Goal: Task Accomplishment & Management: Complete application form

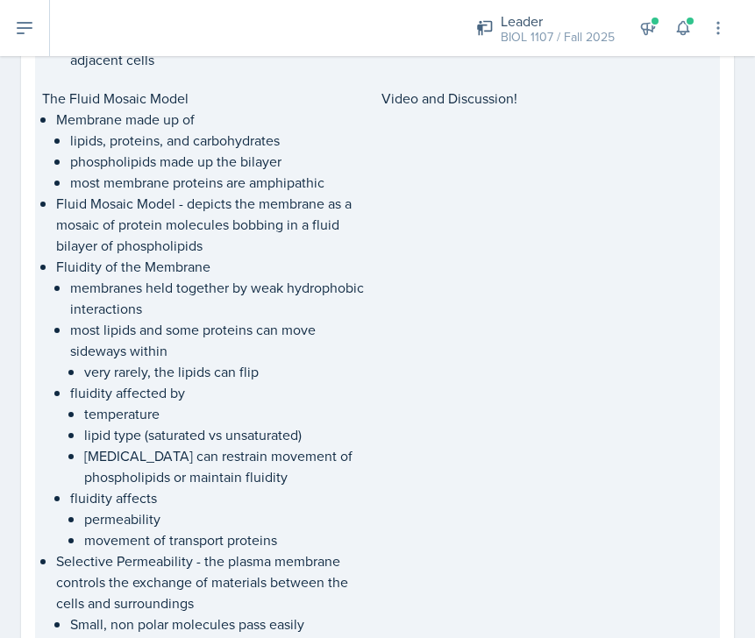
scroll to position [855, 0]
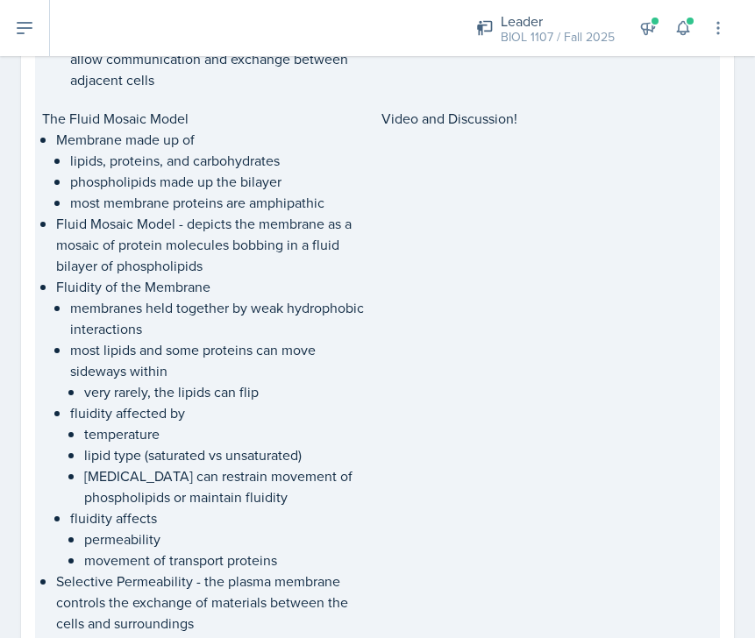
click at [524, 229] on div "Video and Discussion!" at bounding box center [547, 392] width 332 height 568
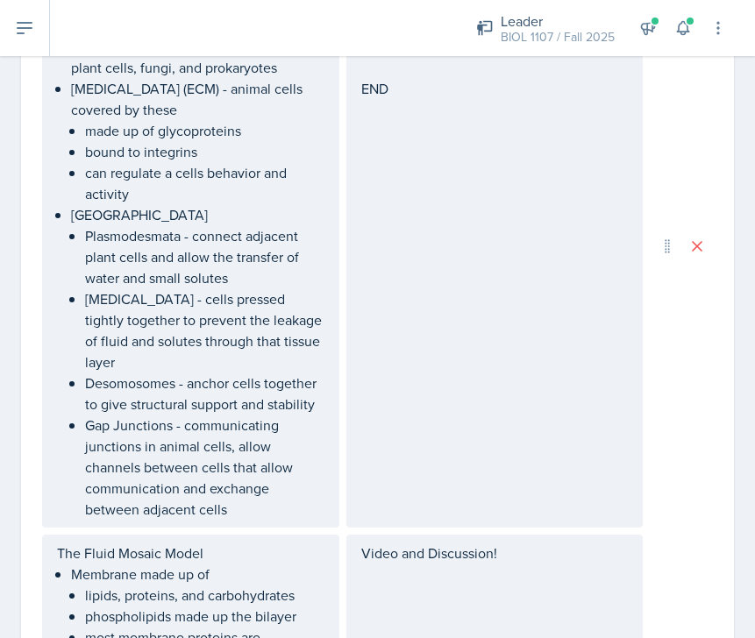
scroll to position [1015, 0]
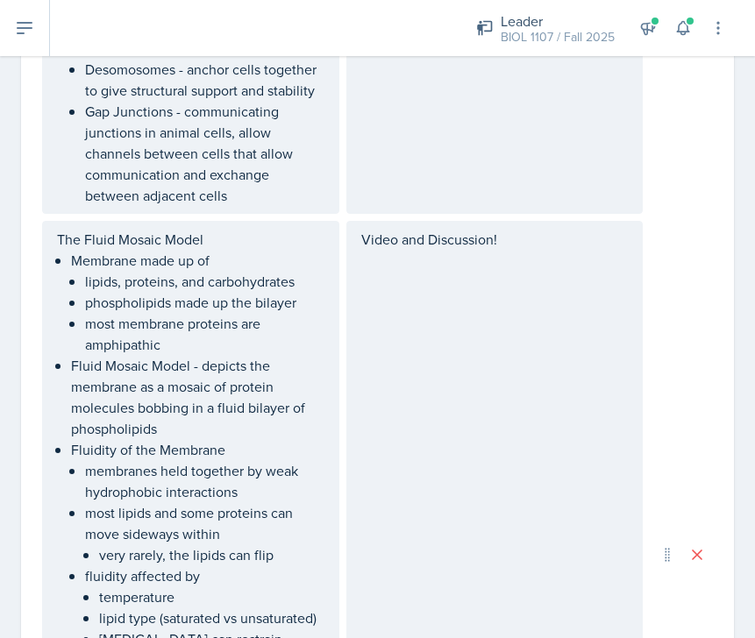
click at [472, 312] on div "Video and Discussion!" at bounding box center [494, 555] width 297 height 668
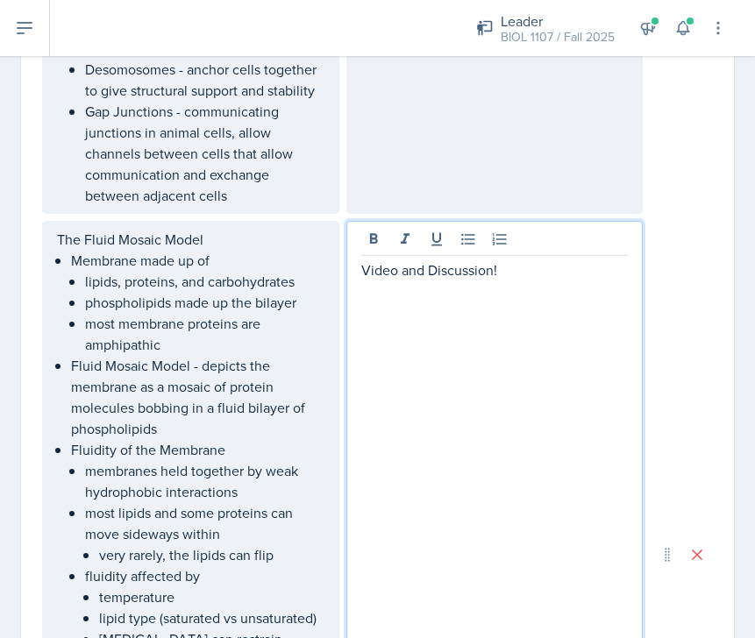
click at [522, 284] on p at bounding box center [494, 291] width 267 height 21
click at [498, 327] on div "Video and Discussion!" at bounding box center [494, 555] width 297 height 668
click at [474, 404] on div "Video and Discussion!" at bounding box center [494, 555] width 297 height 668
click at [500, 374] on p at bounding box center [494, 375] width 267 height 21
click at [423, 300] on p at bounding box center [494, 291] width 267 height 21
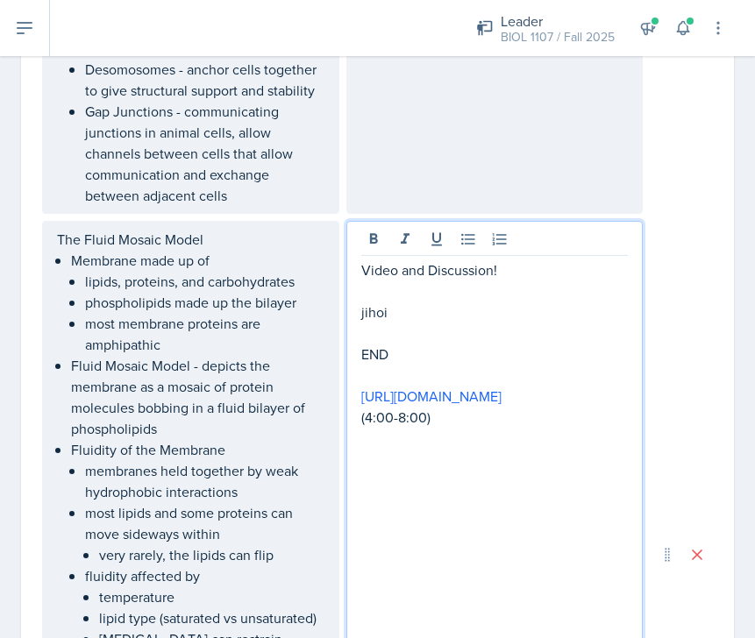
click at [369, 344] on p "END" at bounding box center [494, 354] width 267 height 21
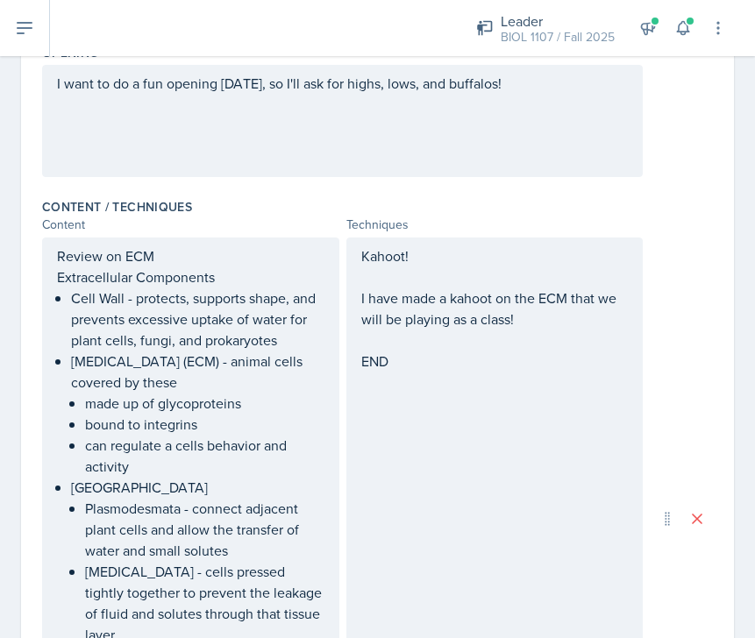
scroll to position [433, 0]
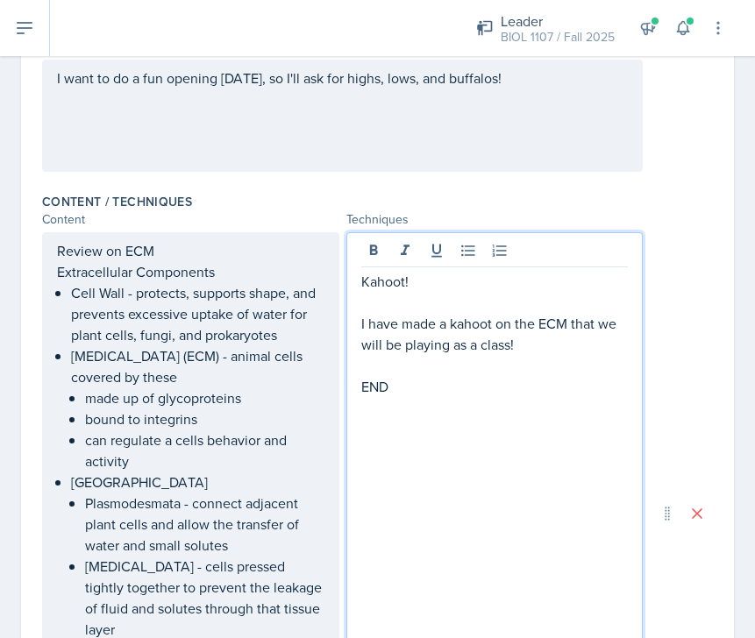
click at [441, 355] on div "Kahoot! I have made a kahoot on the ECM that we will be playing as a class! END" at bounding box center [494, 334] width 267 height 126
click at [442, 387] on p "END" at bounding box center [494, 386] width 267 height 21
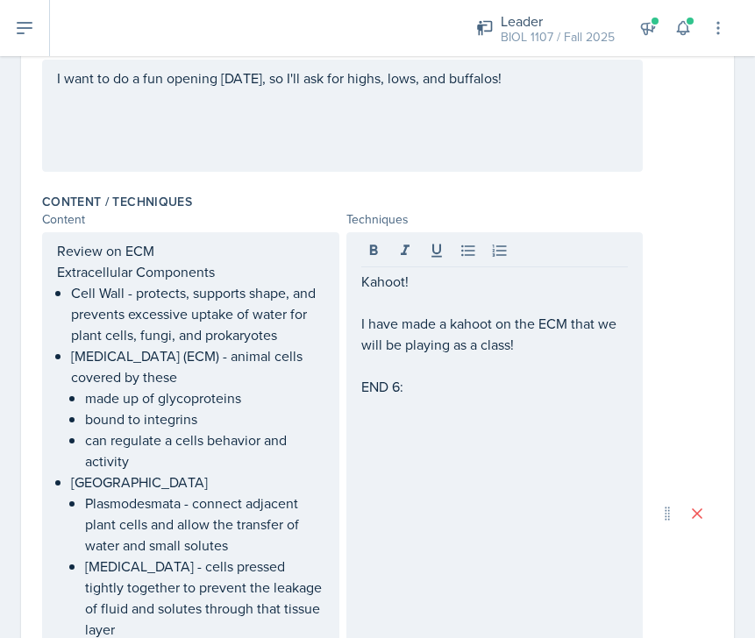
click at [324, 113] on div "I want to do a fun opening [DATE], so I'll ask for highs, lows, and buffalos!" at bounding box center [342, 116] width 601 height 112
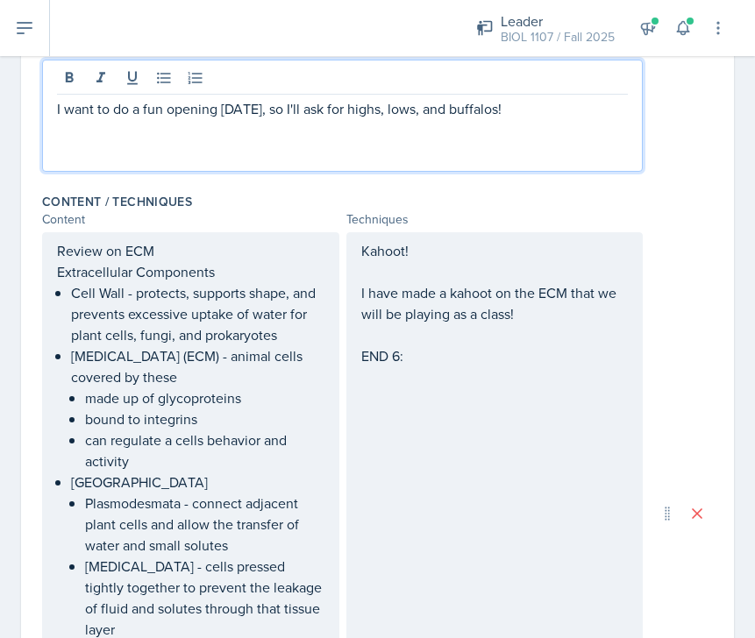
click at [573, 119] on div "I want to do a fun opening [DATE], so I'll ask for highs, lows, and buffalos!" at bounding box center [342, 116] width 601 height 112
click at [538, 108] on p "I want to do a fun opening [DATE], so I'll ask for highs, lows, and buffalos!" at bounding box center [342, 108] width 571 height 21
click at [64, 128] on p "^:40" at bounding box center [342, 129] width 571 height 21
click at [482, 390] on div "Kahoot! I have made a kahoot on the ECM that we will be playing as a class! END…" at bounding box center [494, 513] width 297 height 563
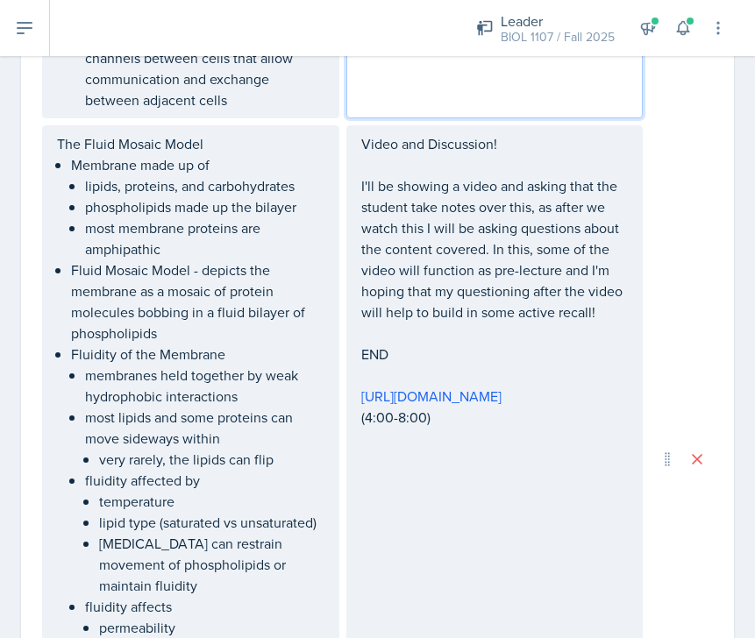
scroll to position [1171, 0]
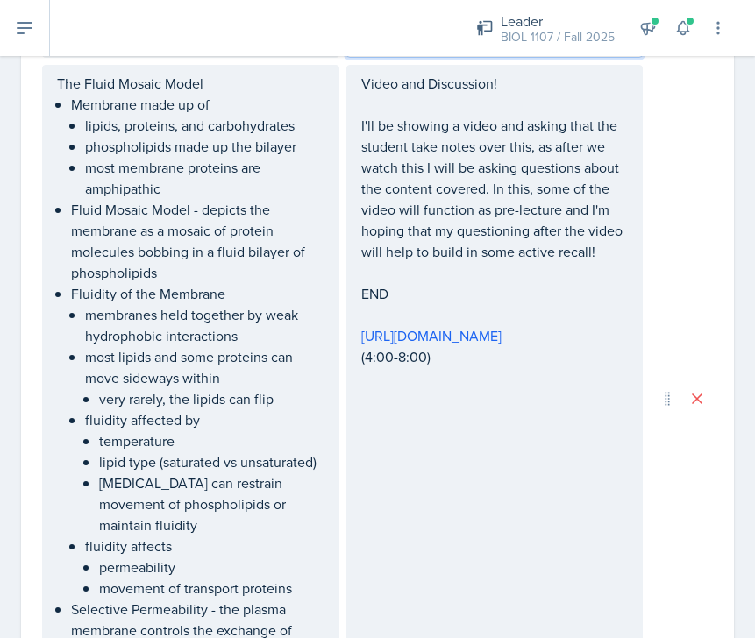
click at [433, 299] on div "Video and Discussion! I'll be showing a video and asking that the student take …" at bounding box center [494, 220] width 267 height 295
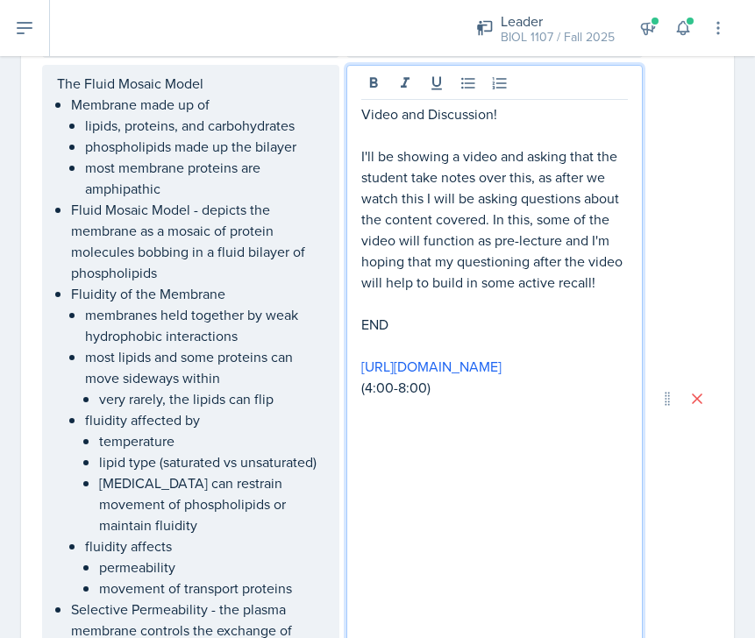
click at [445, 324] on p "END" at bounding box center [494, 324] width 267 height 21
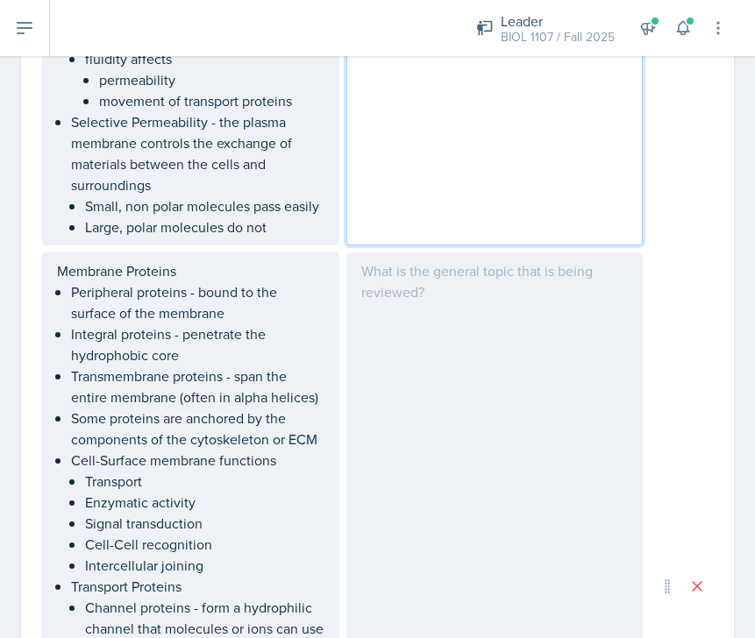
scroll to position [1684, 0]
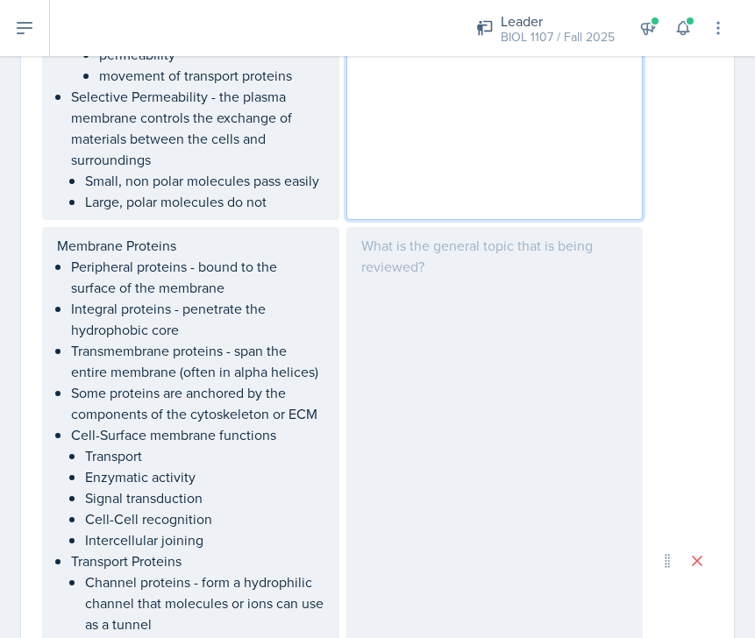
click at [431, 333] on div at bounding box center [494, 561] width 297 height 668
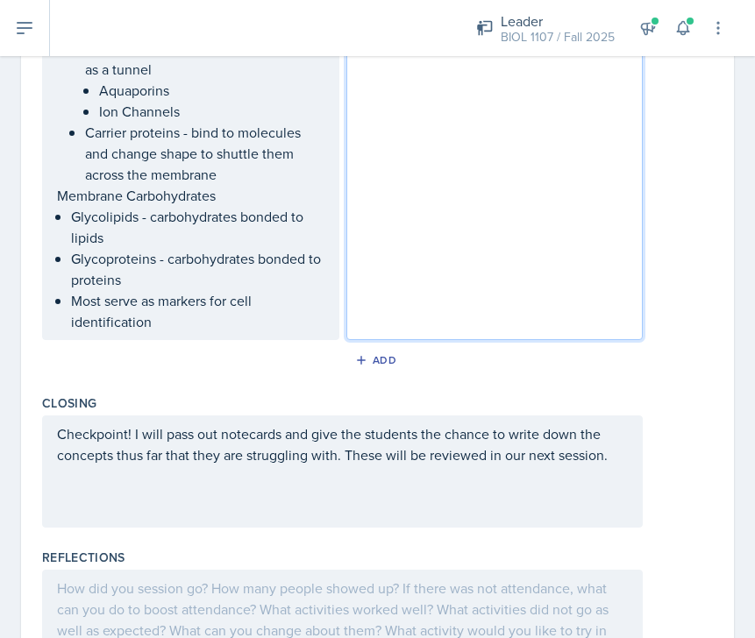
scroll to position [2272, 0]
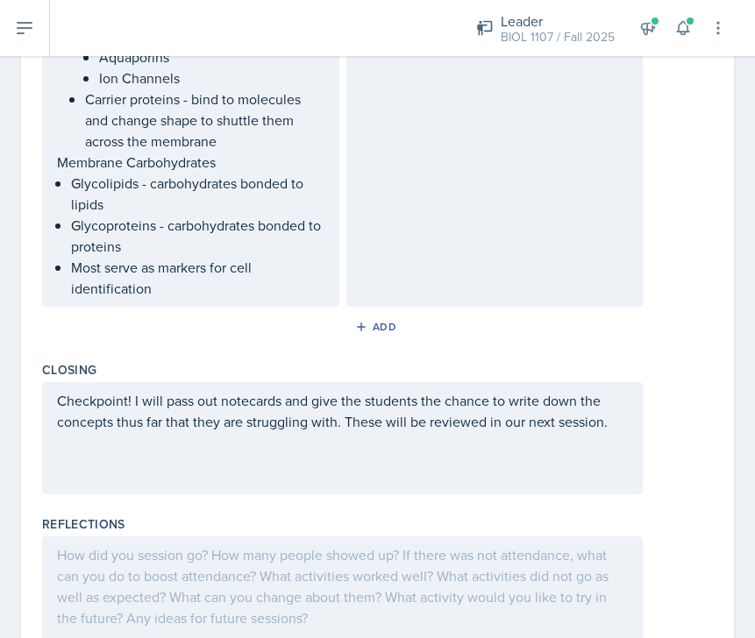
click at [287, 429] on div "Checkpoint! I will pass out notecards and give the students the chance to write…" at bounding box center [342, 438] width 601 height 112
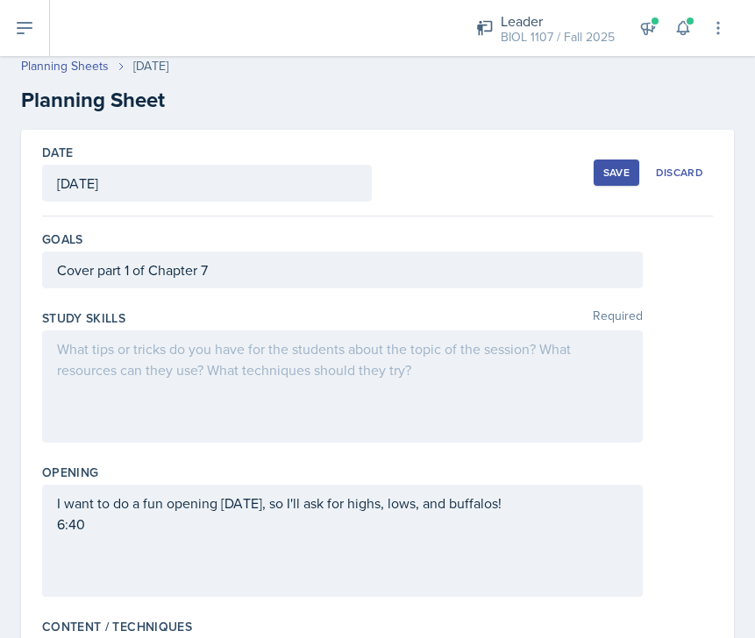
scroll to position [0, 0]
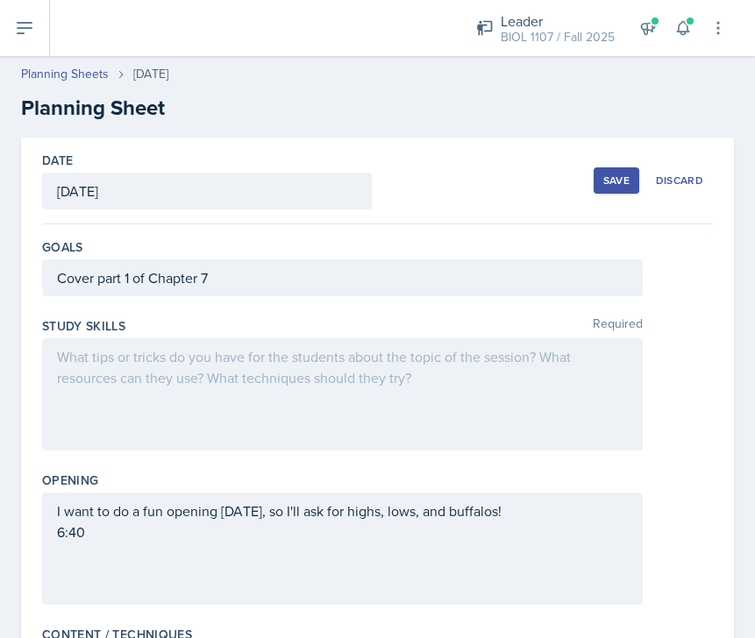
click at [396, 414] on div at bounding box center [342, 394] width 601 height 112
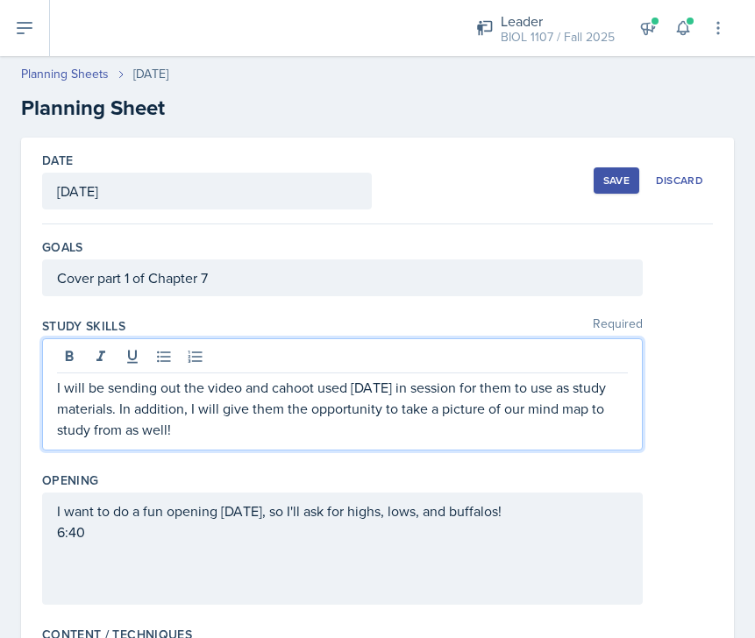
click at [279, 390] on p "I will be sending out the video and cahoot used [DATE] in session for them to u…" at bounding box center [342, 408] width 571 height 63
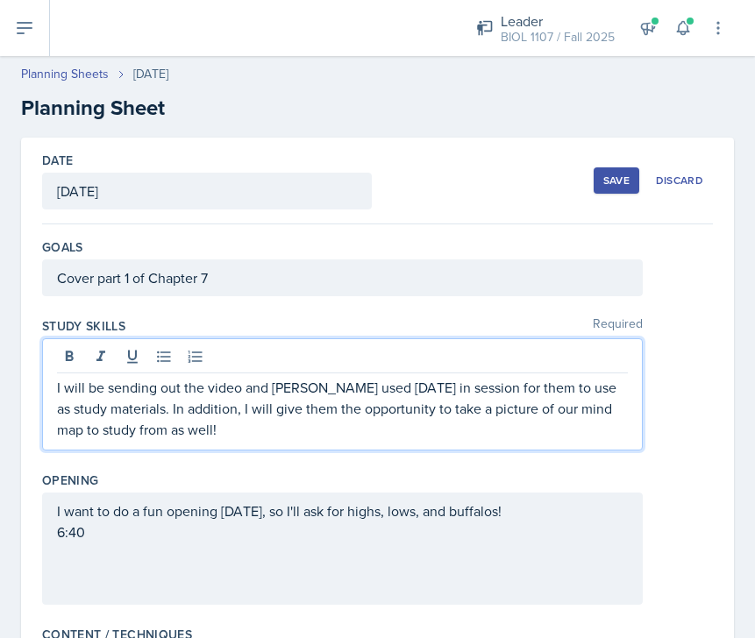
click at [237, 438] on p "I will be sending out the video and [PERSON_NAME] used [DATE] in session for th…" at bounding box center [342, 408] width 571 height 63
click at [612, 178] on div "Save" at bounding box center [616, 181] width 26 height 14
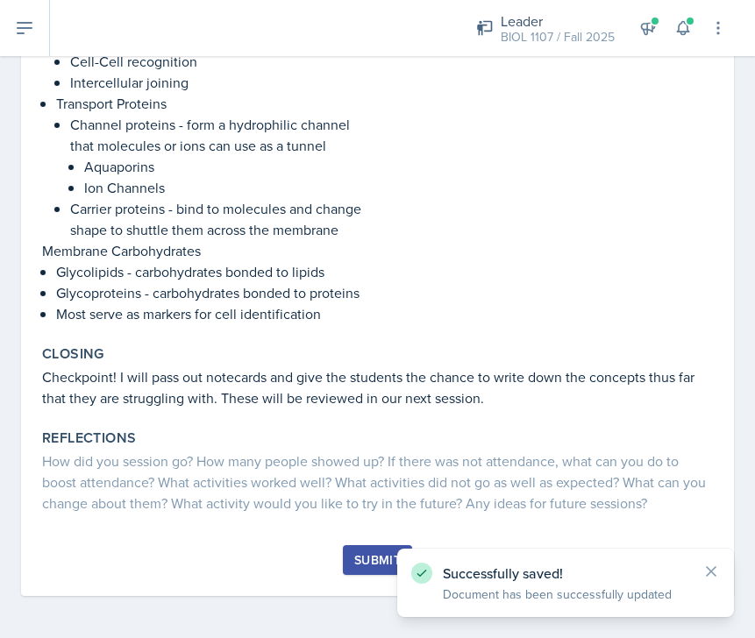
scroll to position [1768, 0]
click at [369, 559] on div "Submit" at bounding box center [377, 560] width 46 height 14
click at [0, 0] on div at bounding box center [0, 0] width 0 height 0
click at [374, 559] on div "Submit" at bounding box center [377, 560] width 46 height 14
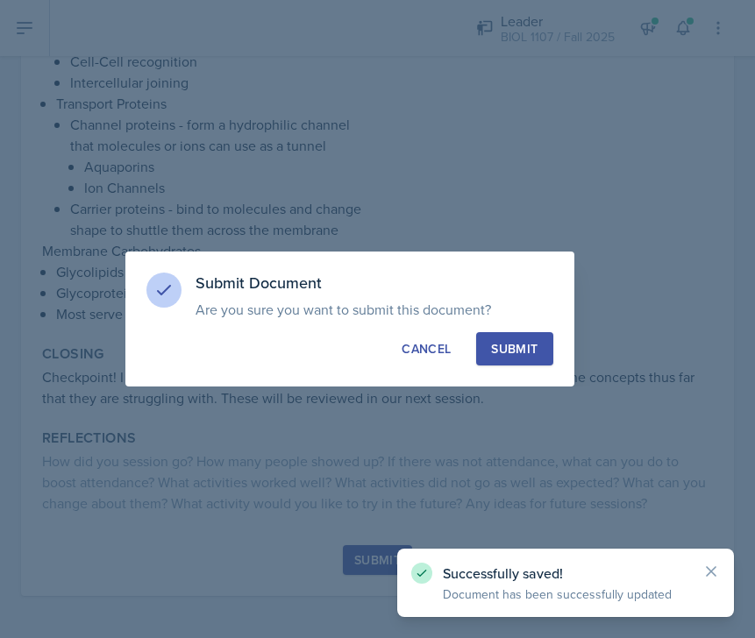
click at [512, 346] on div "Submit" at bounding box center [514, 349] width 46 height 18
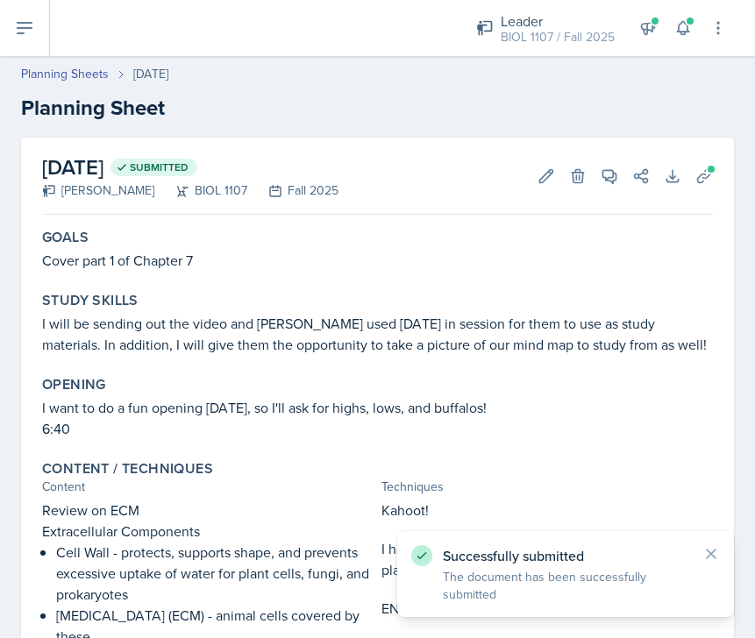
scroll to position [0, 0]
click at [712, 175] on icon at bounding box center [704, 176] width 18 height 18
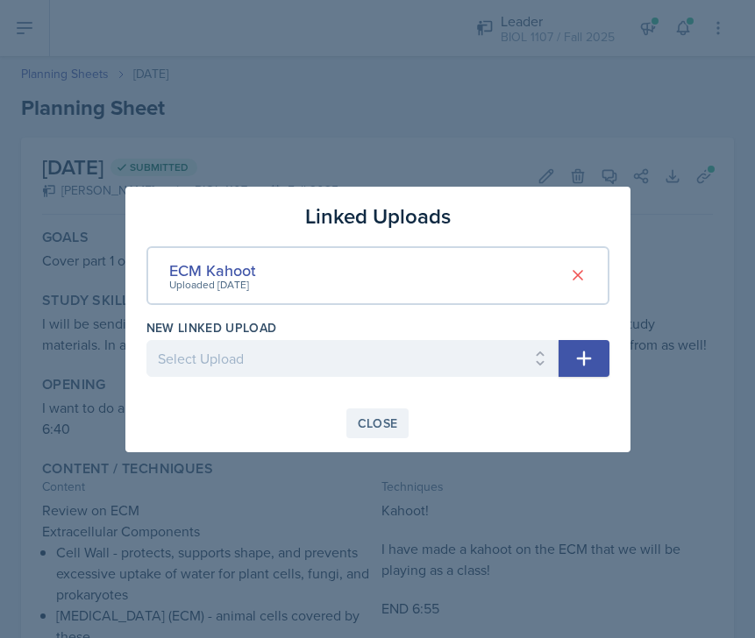
click at [366, 425] on div "Close" at bounding box center [378, 424] width 40 height 14
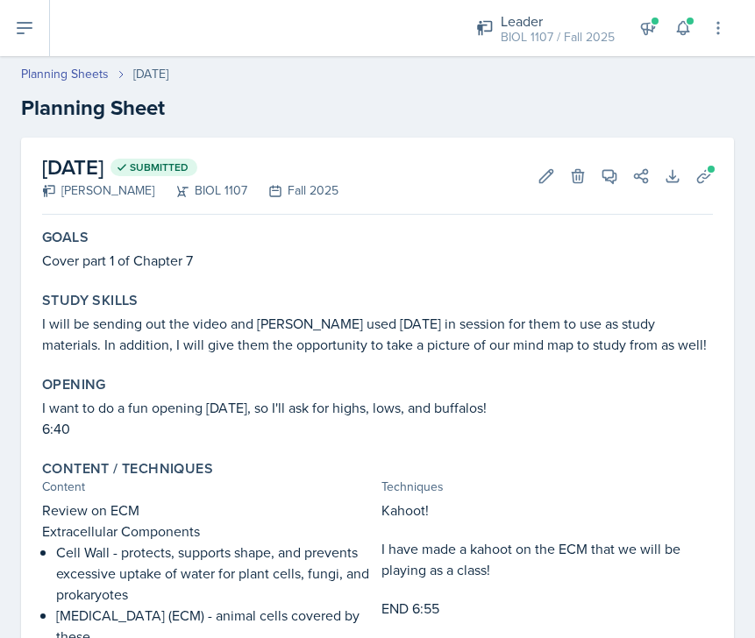
click at [259, 382] on div "Opening" at bounding box center [377, 385] width 671 height 18
